Goal: Use online tool/utility: Utilize a website feature to perform a specific function

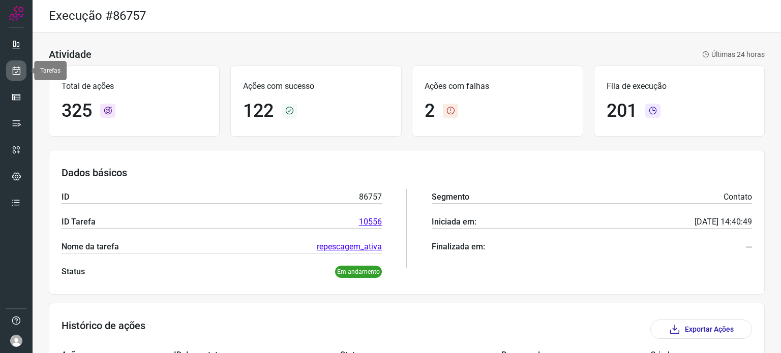
drag, startPoint x: 0, startPoint y: 0, endPoint x: 16, endPoint y: 72, distance: 73.9
click at [16, 72] on icon at bounding box center [16, 71] width 11 height 10
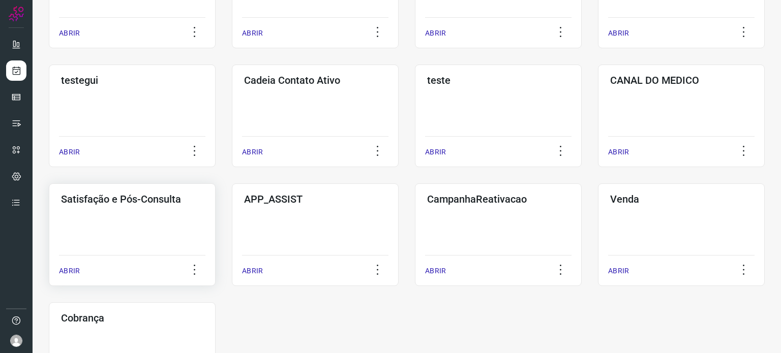
click at [124, 229] on div "Satisfação e Pós-Consulta ABRIR" at bounding box center [132, 235] width 167 height 103
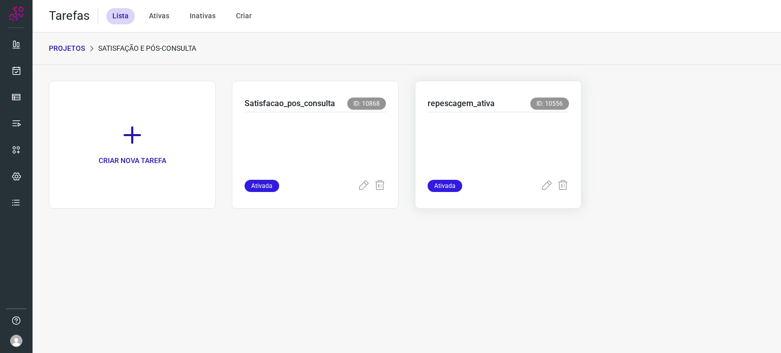
click at [512, 126] on p at bounding box center [498, 143] width 141 height 51
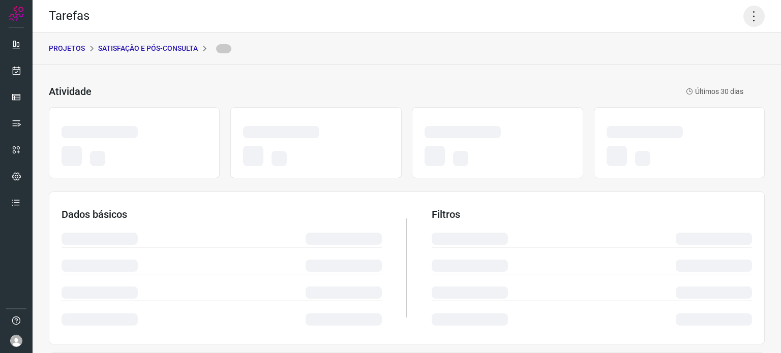
click at [747, 15] on icon at bounding box center [753, 16] width 21 height 21
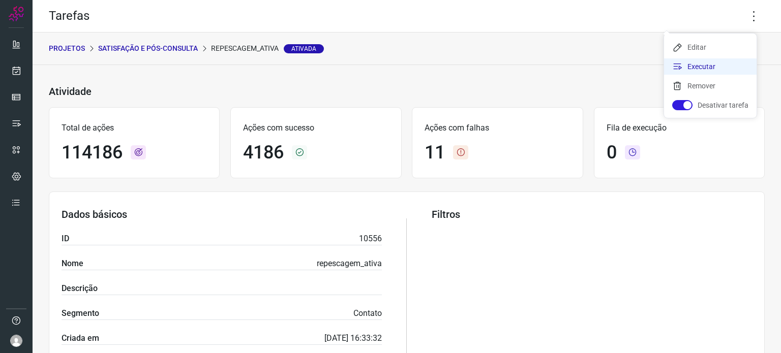
click at [711, 66] on li "Executar" at bounding box center [710, 66] width 93 height 16
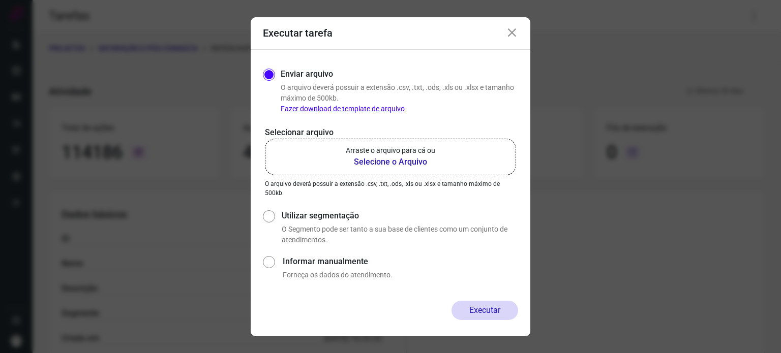
click at [451, 153] on label "Arraste o arquivo para cá ou Selecione o Arquivo" at bounding box center [390, 157] width 251 height 37
click at [0, 0] on input "Arraste o arquivo para cá ou Selecione o Arquivo" at bounding box center [0, 0] width 0 height 0
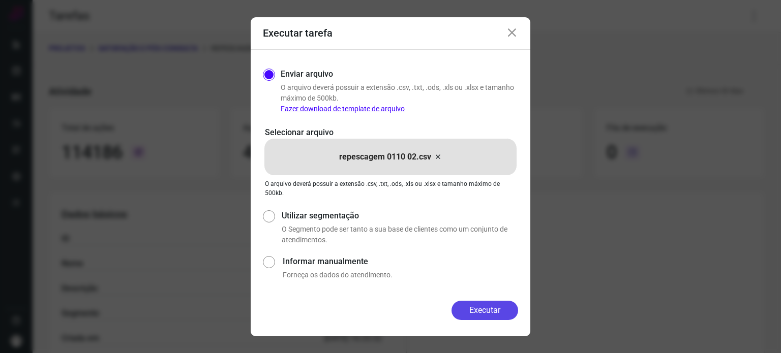
click at [480, 307] on button "Executar" at bounding box center [484, 310] width 67 height 19
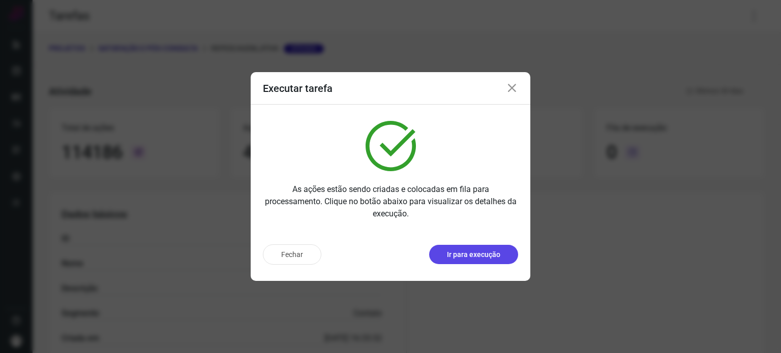
click at [477, 259] on p "Ir para execução" at bounding box center [473, 255] width 53 height 11
